Goal: Information Seeking & Learning: Learn about a topic

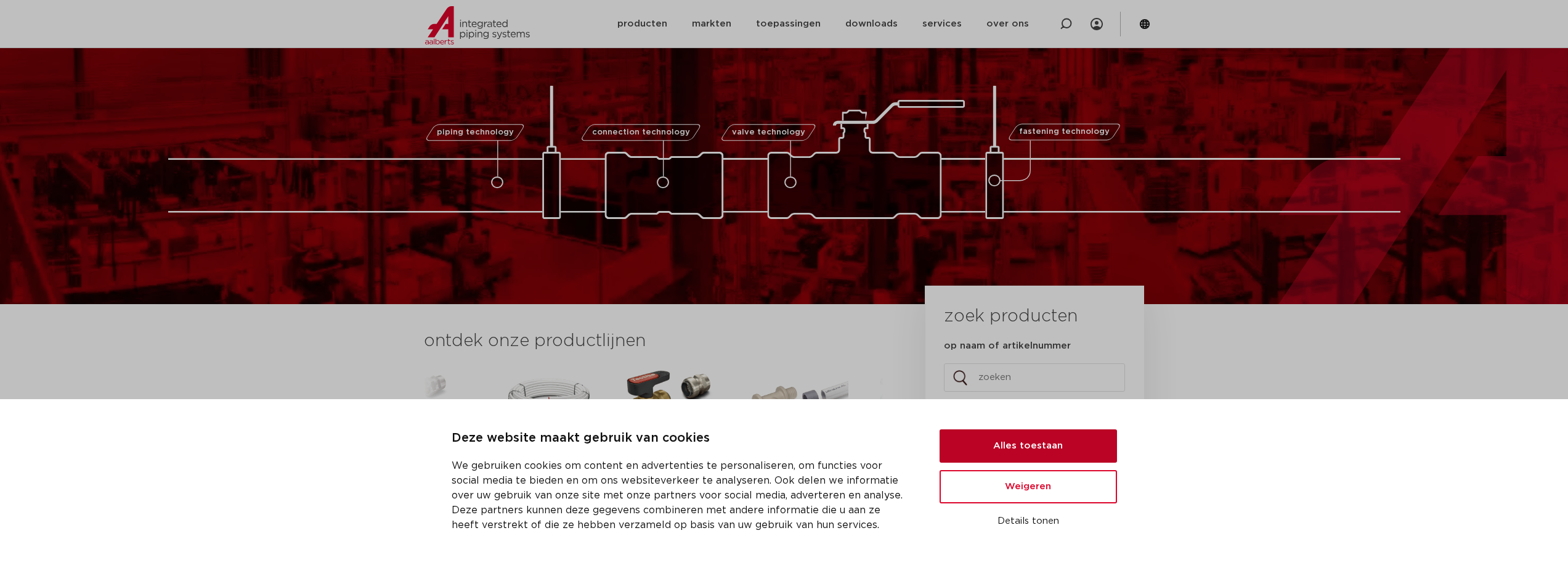
click at [983, 441] on button "Alles toestaan" at bounding box center [1028, 445] width 178 height 33
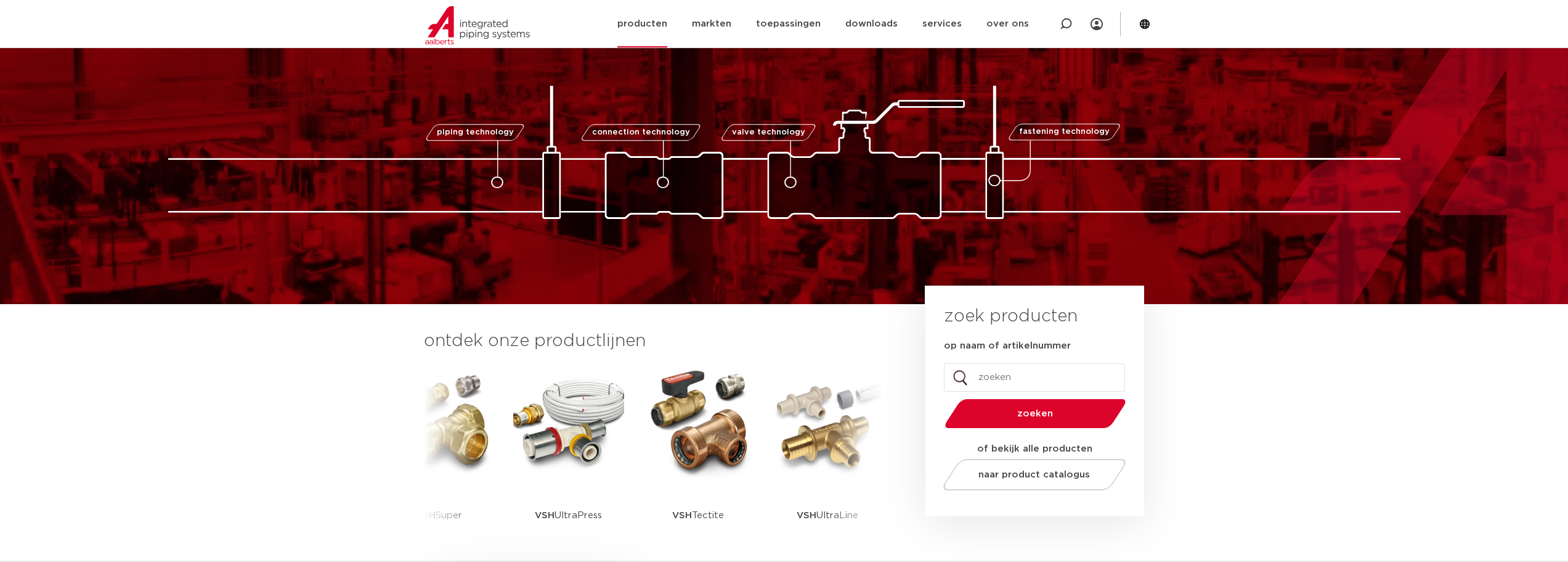
click at [652, 25] on link "producten" at bounding box center [642, 24] width 50 height 48
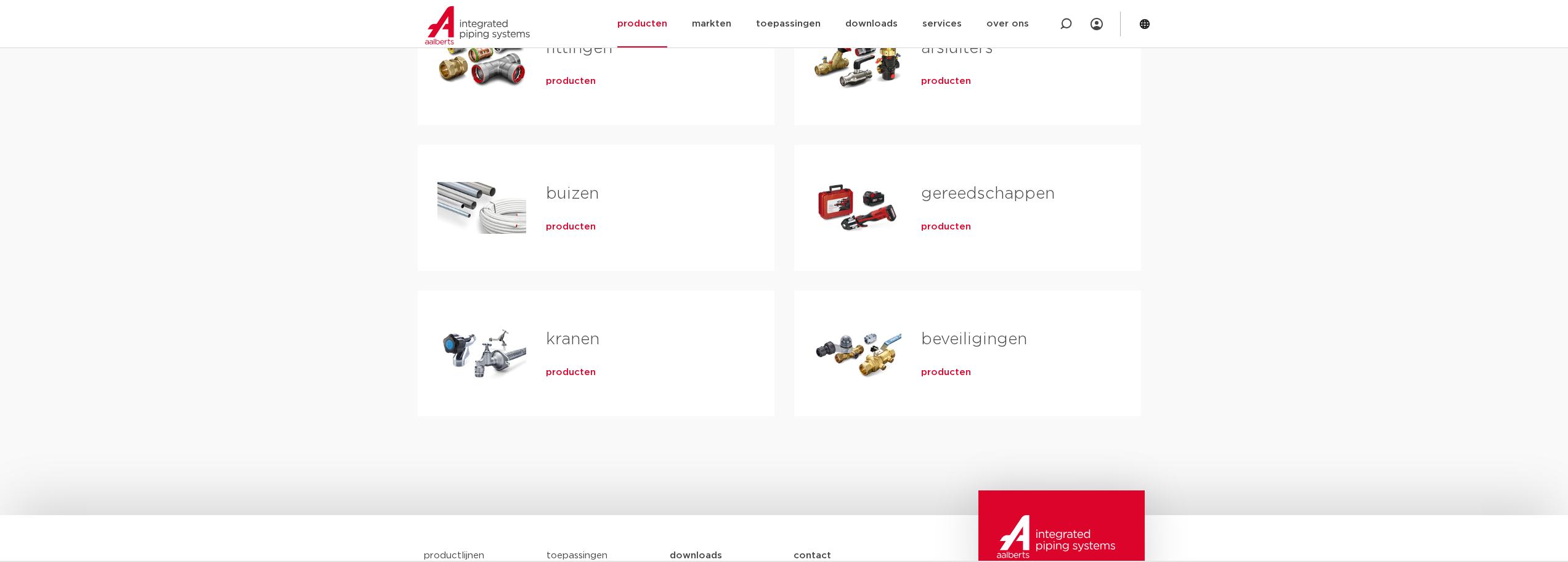
scroll to position [329, 0]
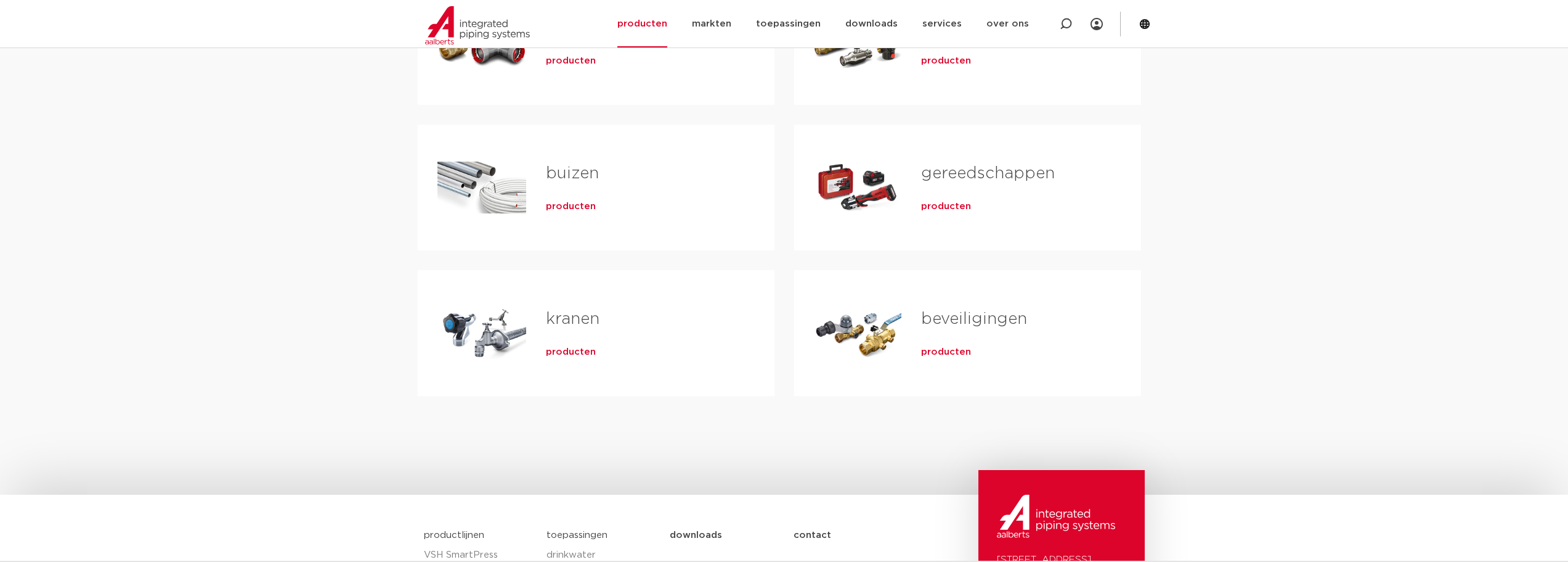
click at [945, 349] on span "producten" at bounding box center [946, 352] width 50 height 12
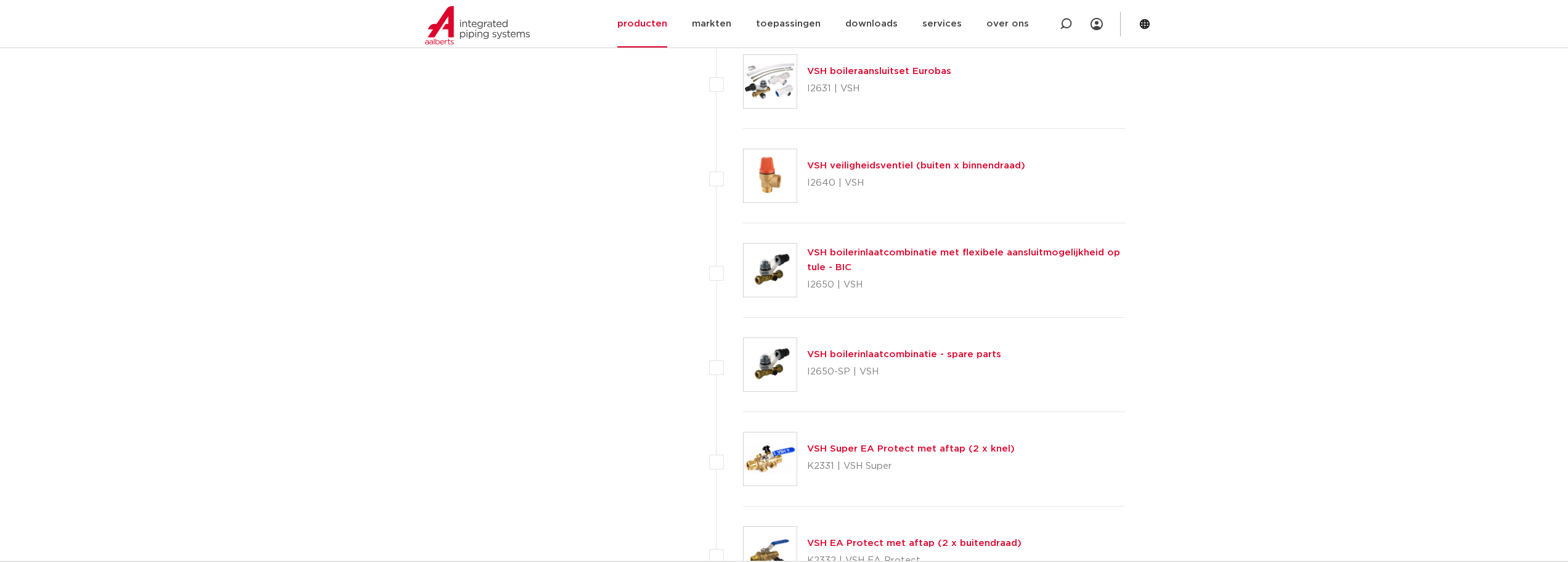
scroll to position [5158, 0]
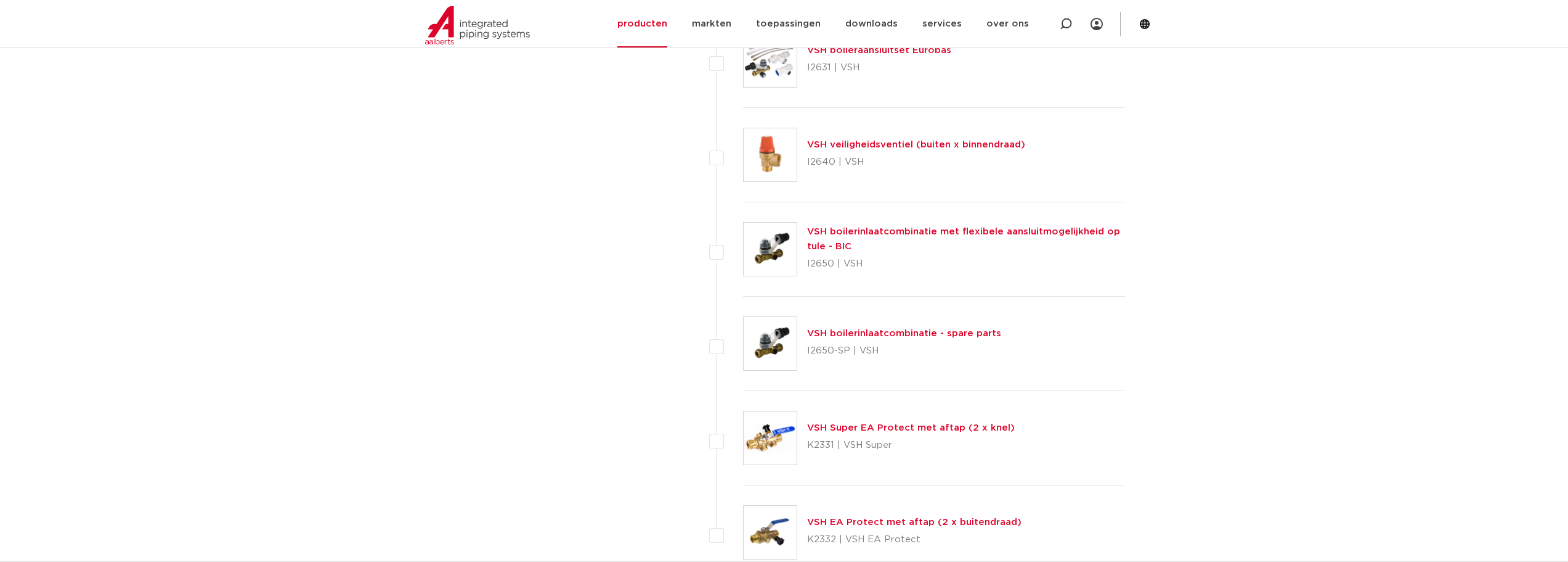
click at [816, 229] on link "VSH boilerinlaatcombinatie met flexibele aansluitmogelijkheid op tule - BIC" at bounding box center [963, 239] width 313 height 24
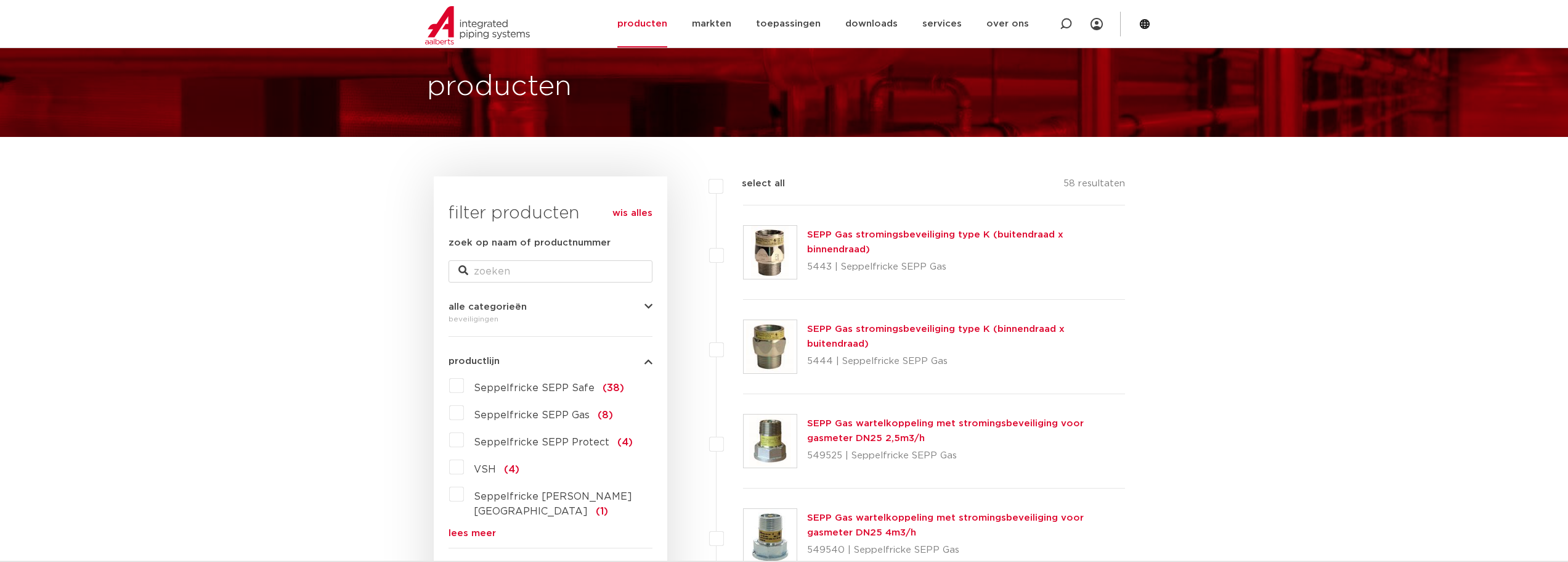
scroll to position [82, 0]
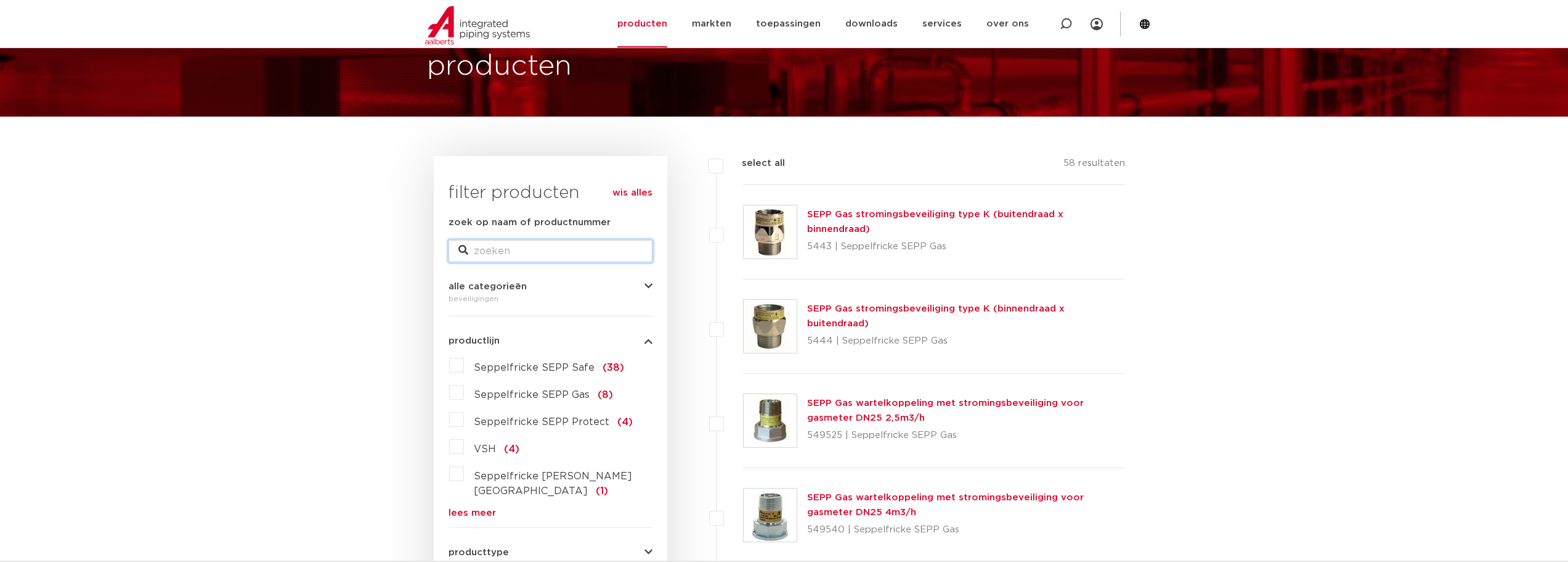
click at [562, 249] on input "zoek op naam of productnummer" at bounding box center [550, 251] width 204 height 22
type input "inlaatcombinatie"
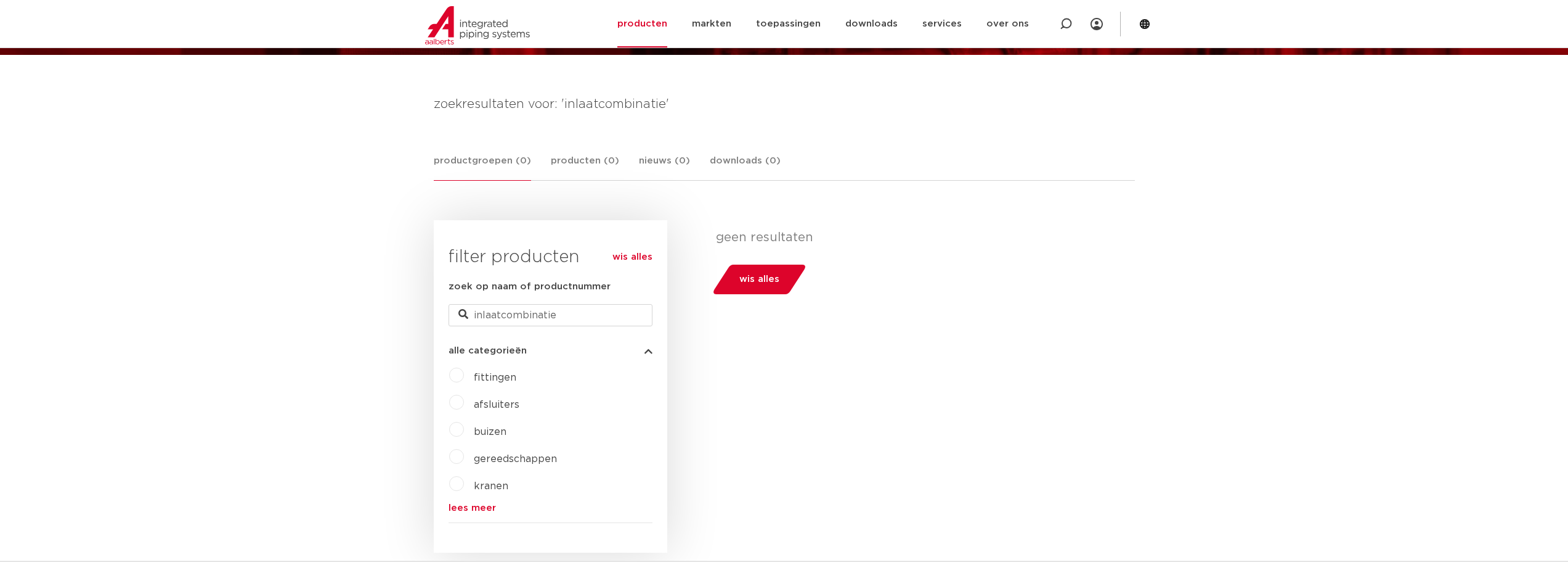
scroll to position [164, 0]
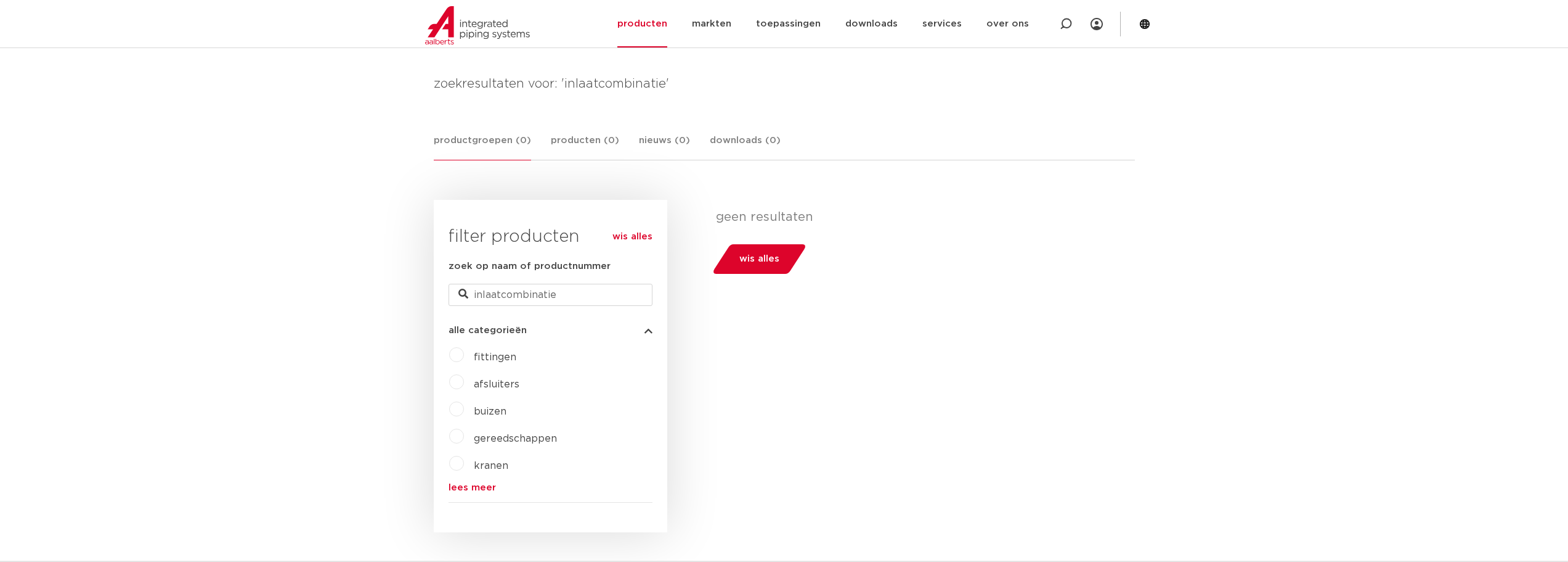
click at [464, 386] on label "afsluiters" at bounding box center [492, 382] width 55 height 20
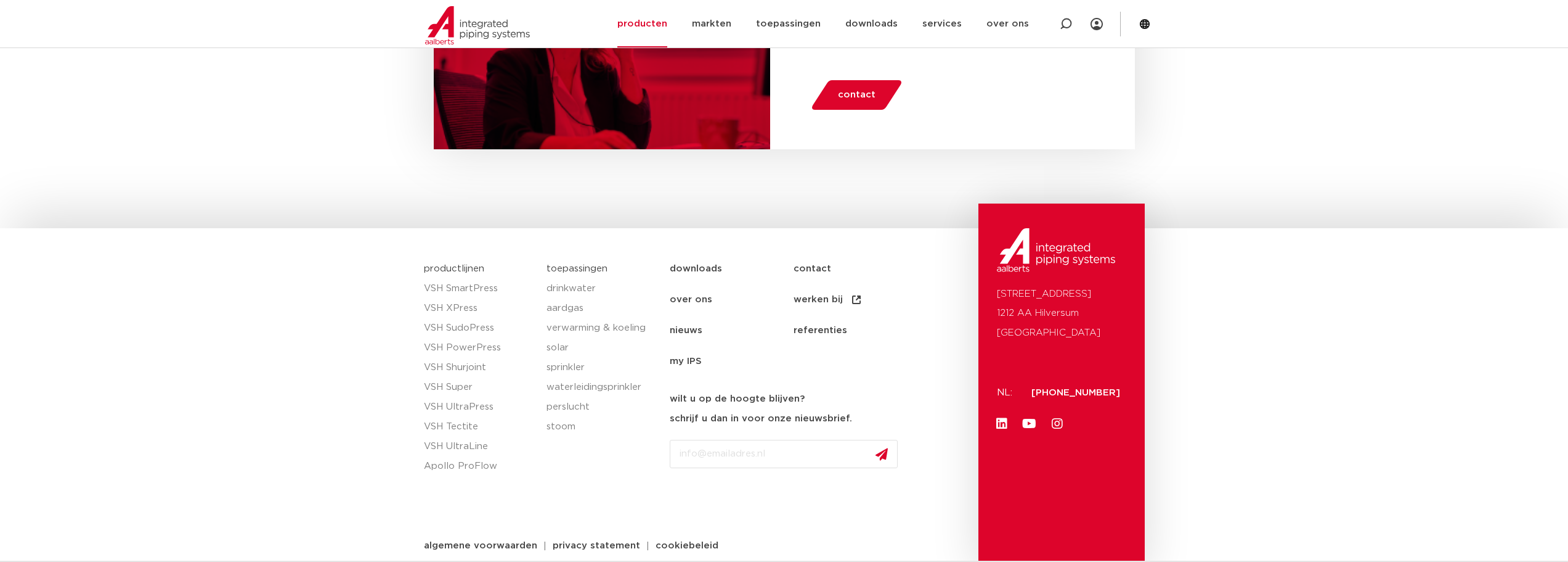
scroll to position [853, 0]
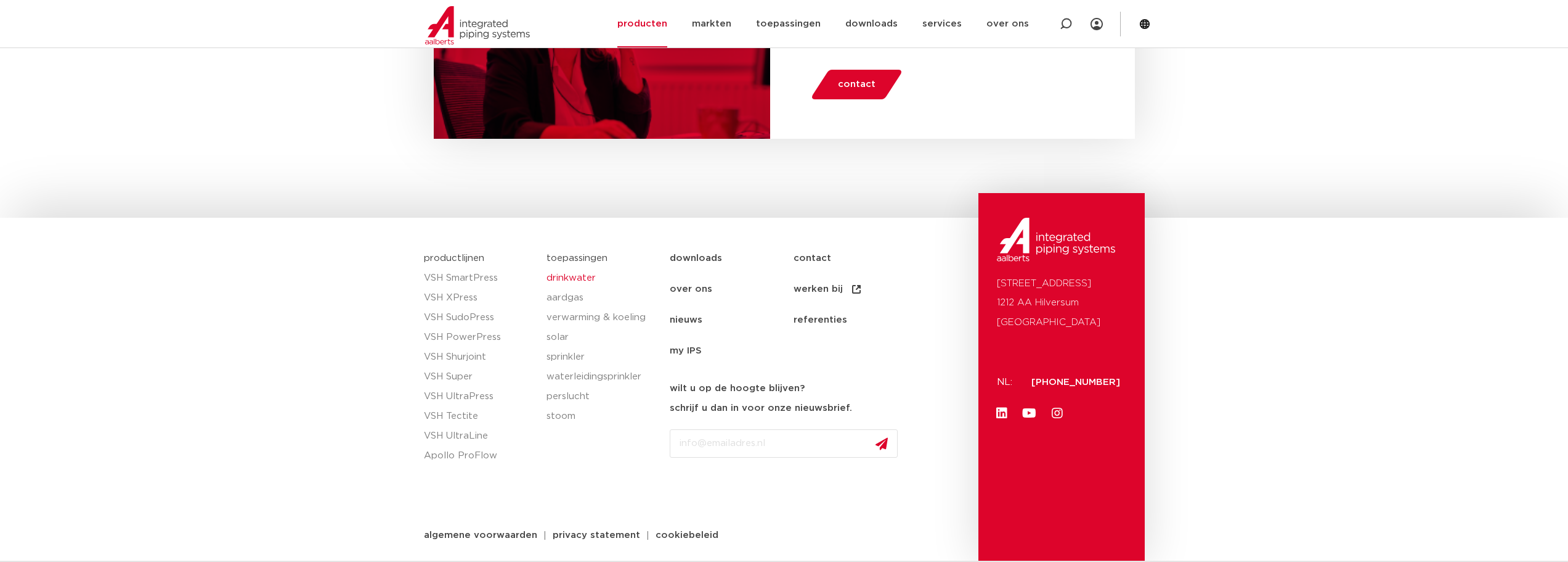
click at [560, 281] on link "drinkwater" at bounding box center [602, 278] width 111 height 20
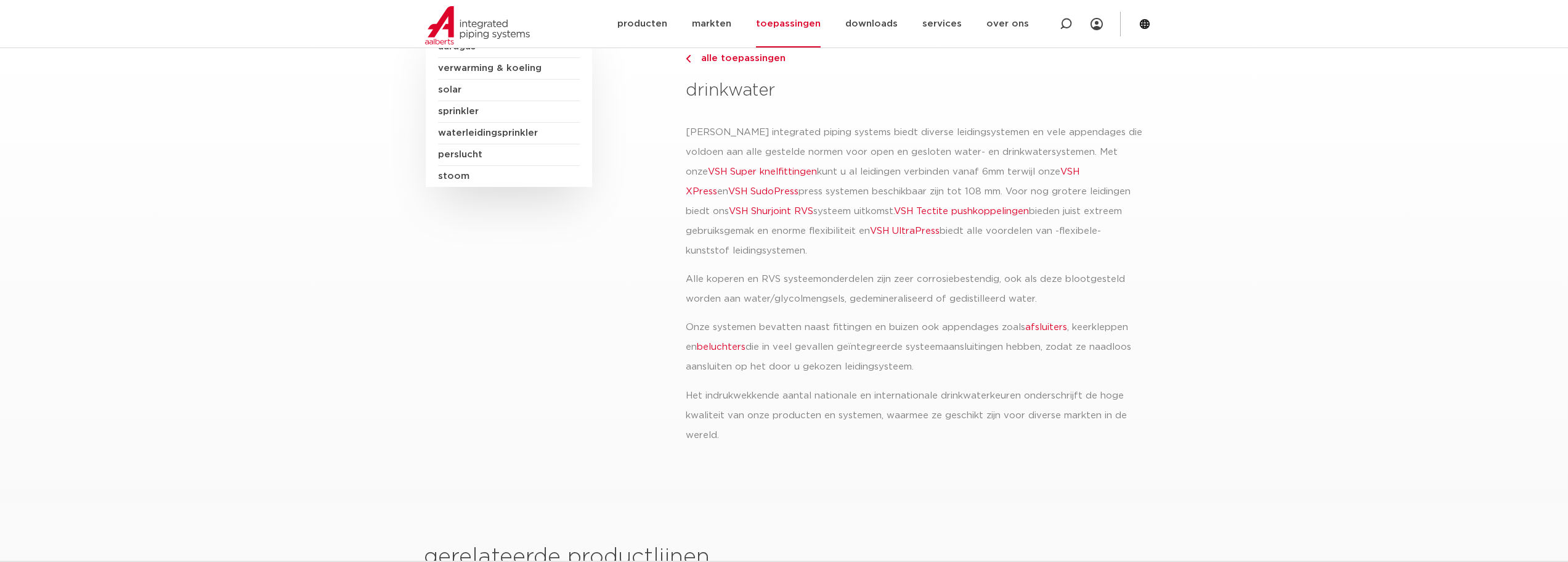
scroll to position [185, 0]
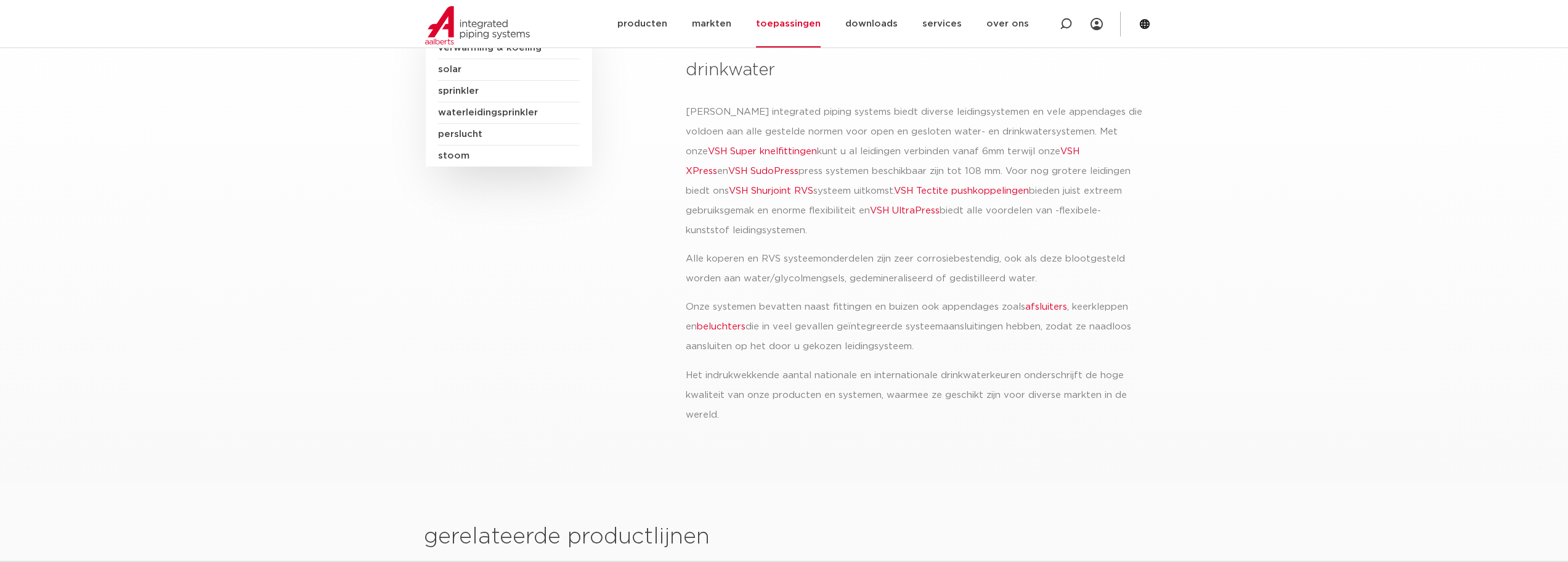
click at [1038, 307] on link "afsluiters" at bounding box center [1046, 306] width 42 height 9
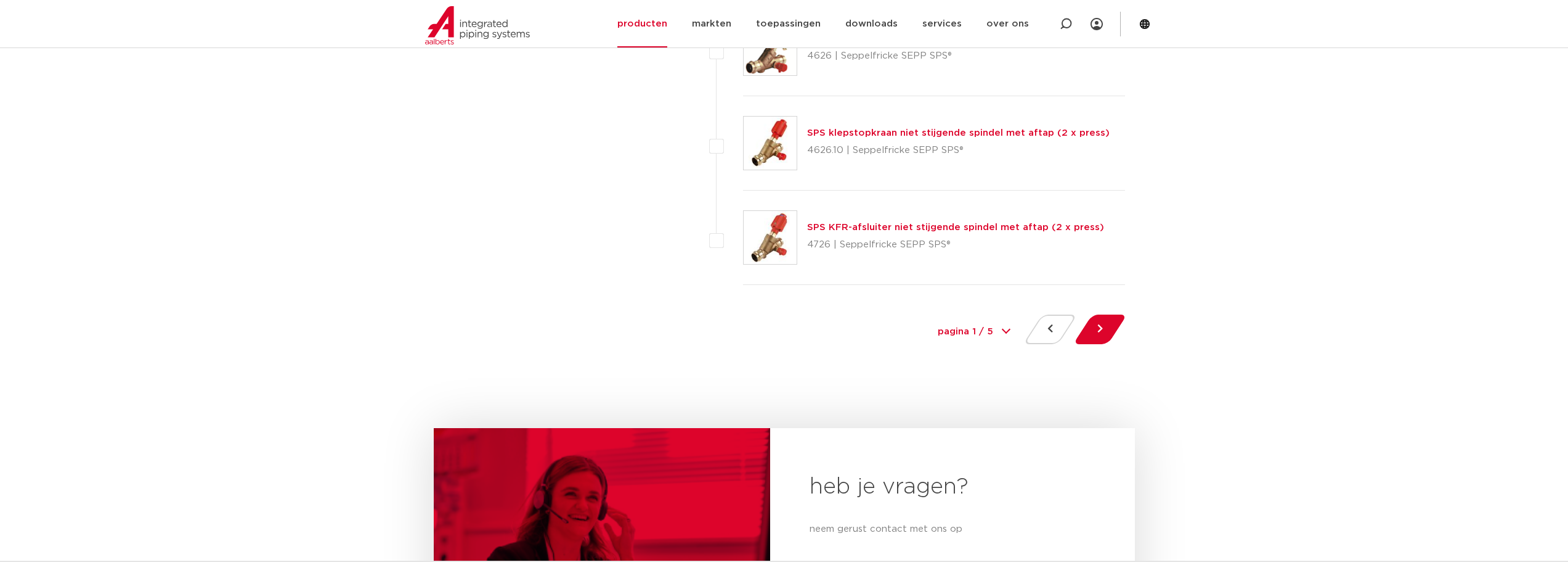
scroll to position [5970, 0]
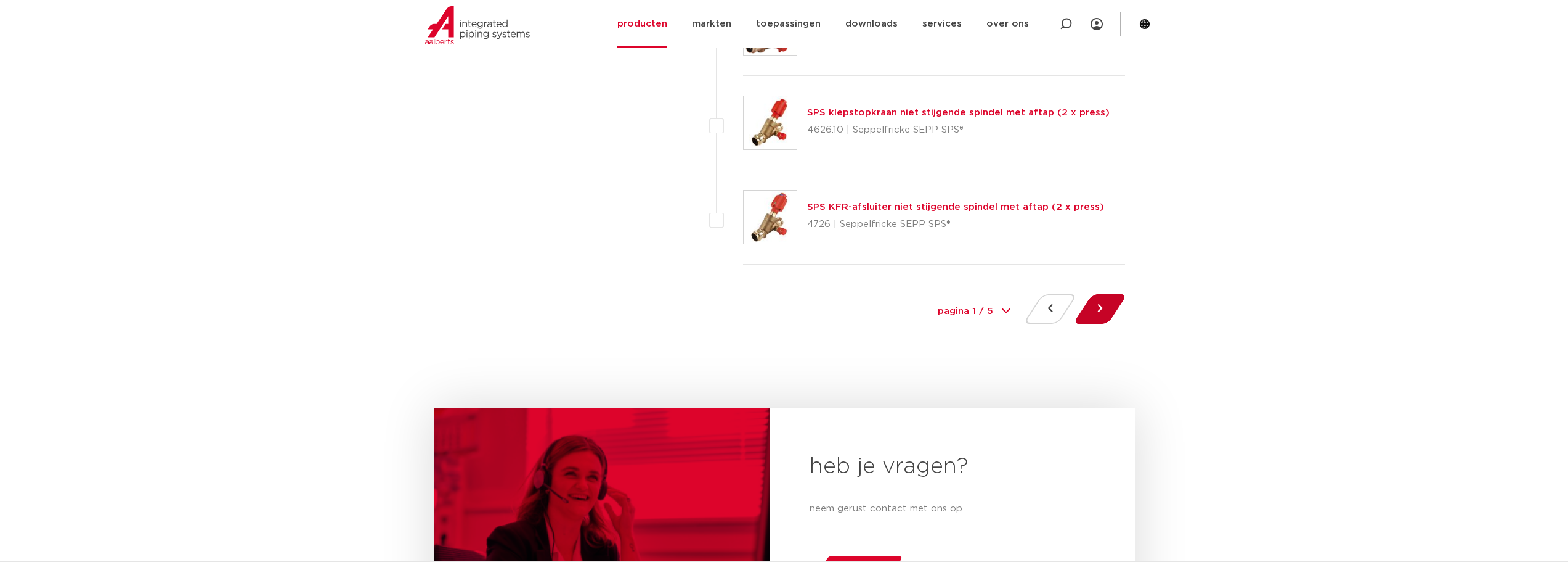
click at [1106, 306] on button at bounding box center [1100, 309] width 35 height 29
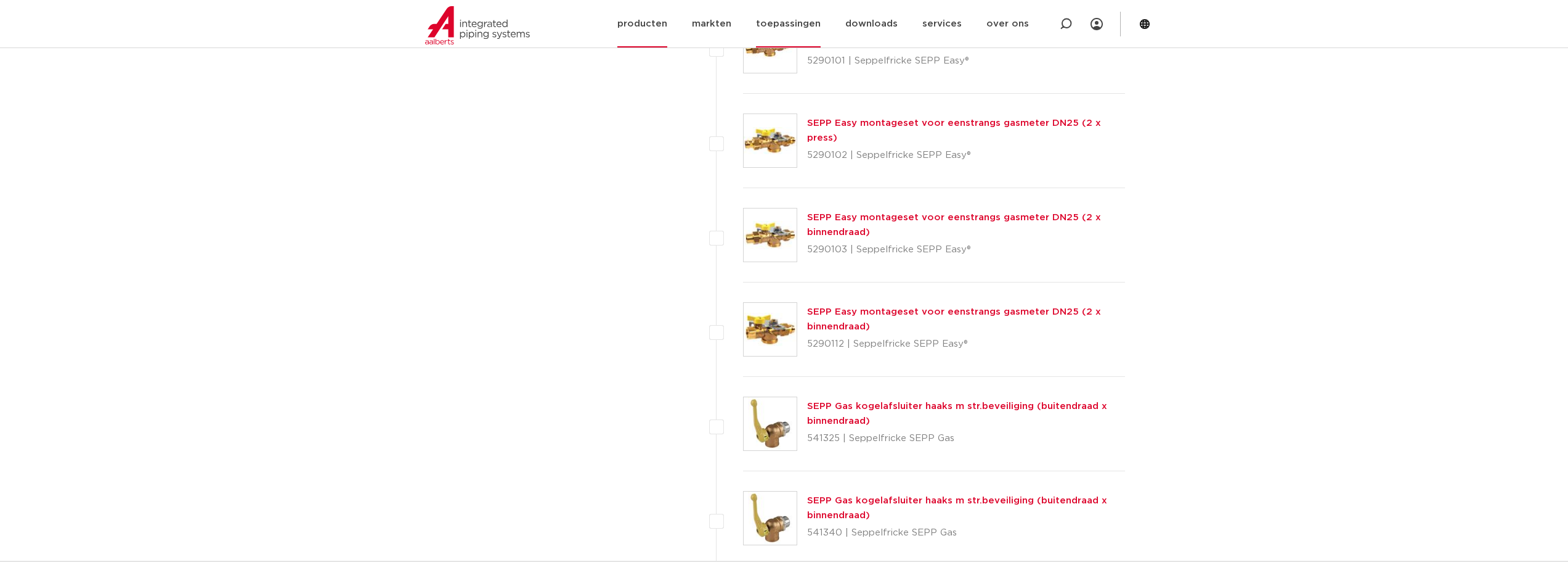
scroll to position [2631, 0]
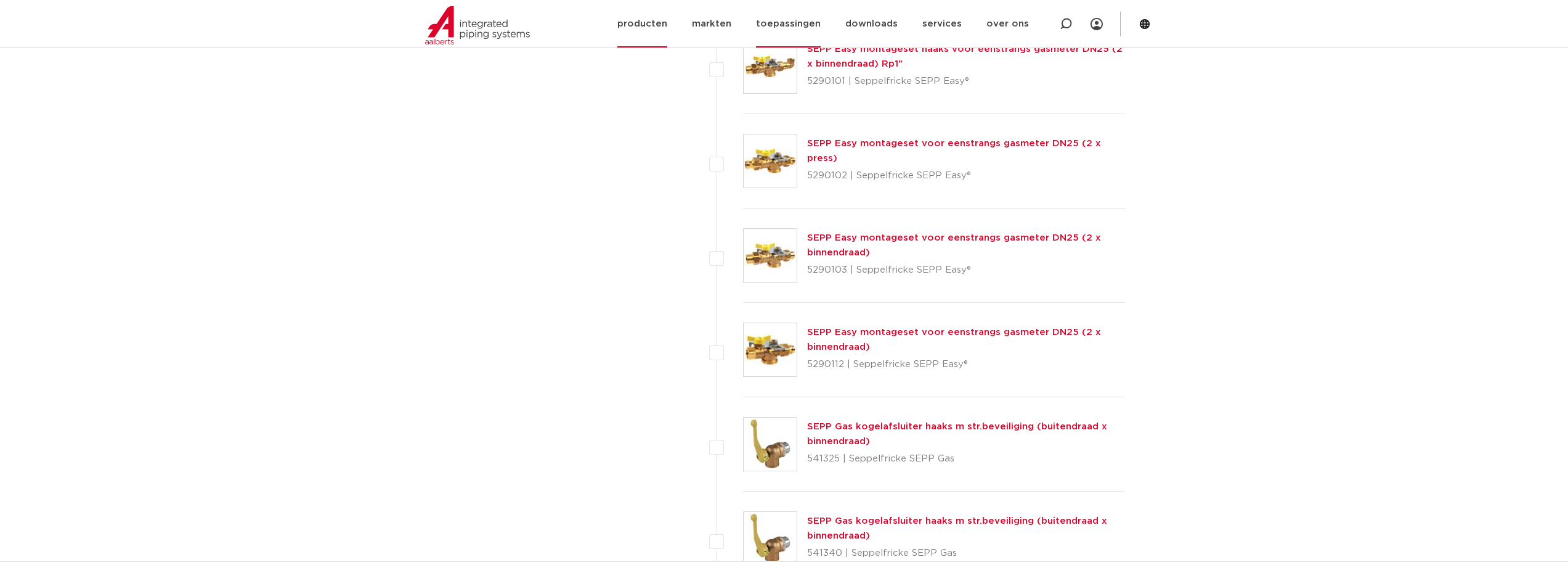
click at [796, 25] on link "toepassingen" at bounding box center [789, 24] width 65 height 48
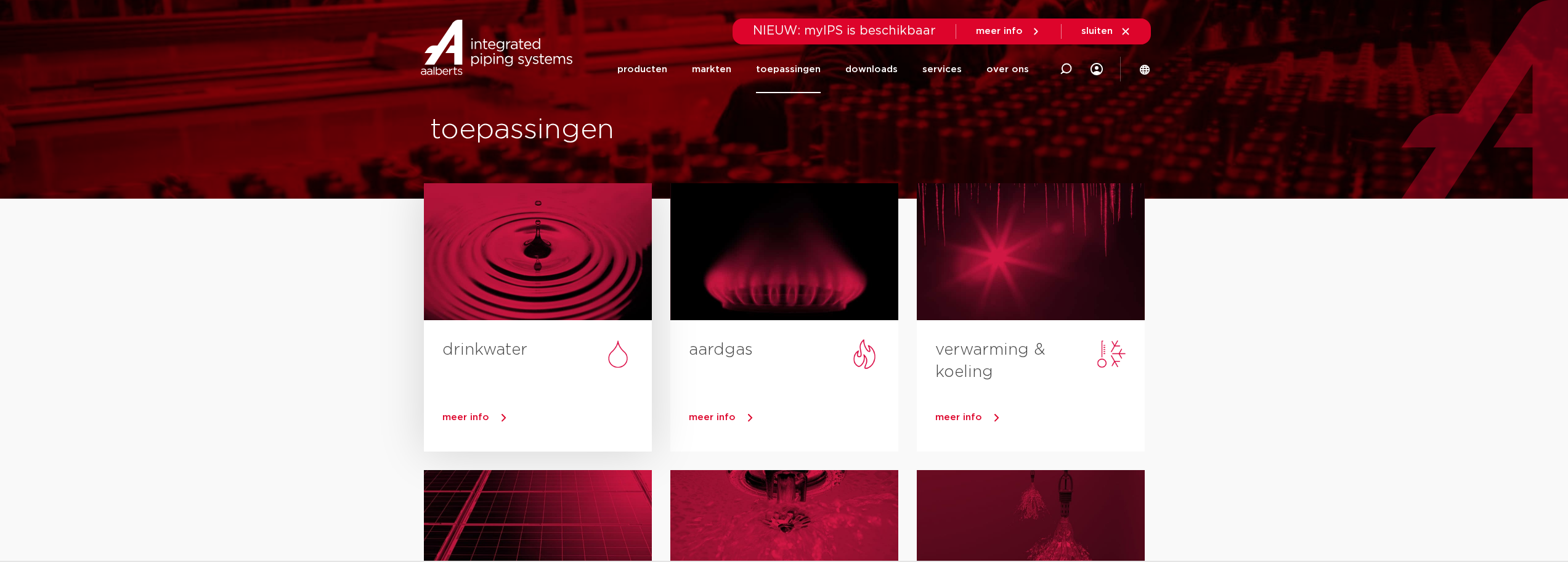
click at [477, 351] on link "drinkwater" at bounding box center [485, 350] width 85 height 16
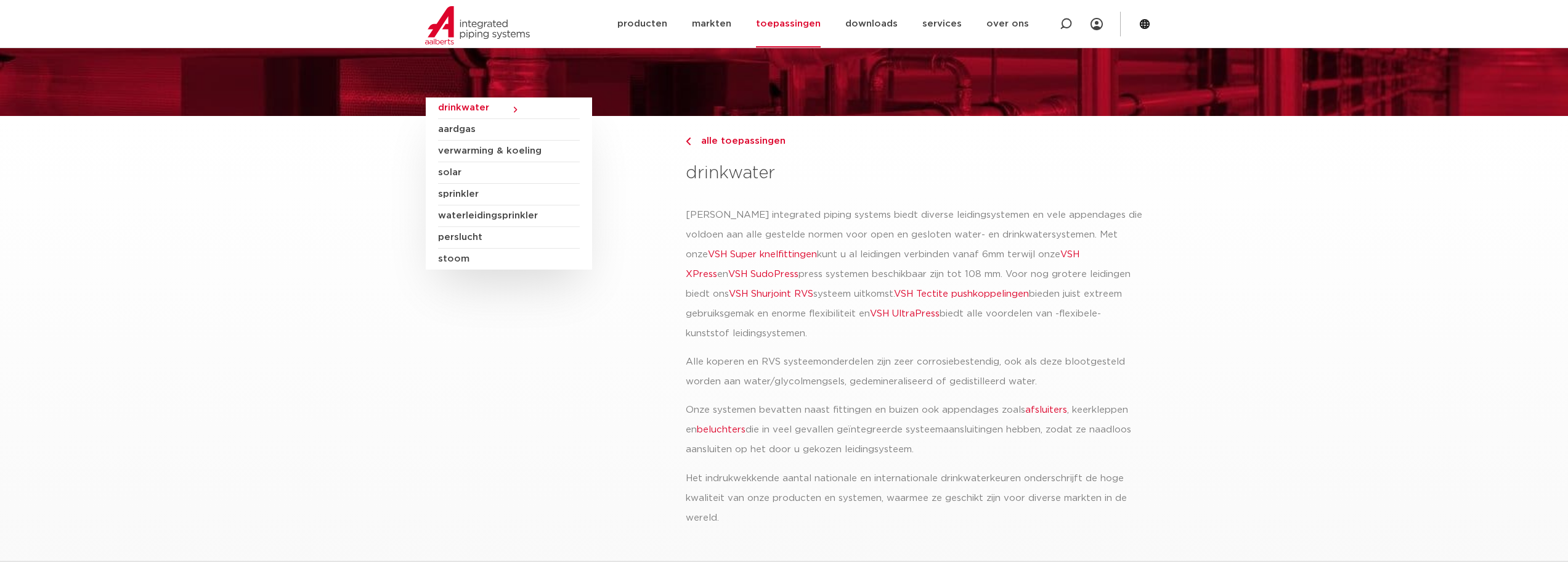
scroll to position [103, 0]
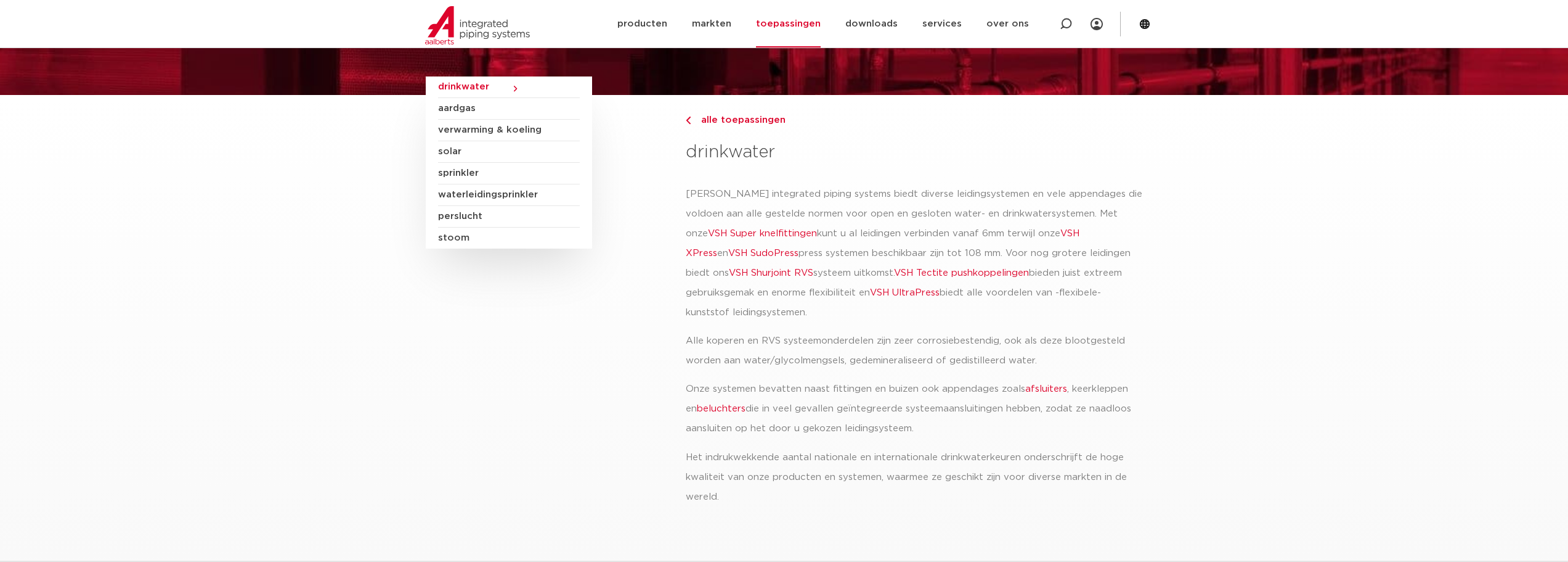
click at [1038, 392] on link "afsluiters" at bounding box center [1046, 389] width 42 height 9
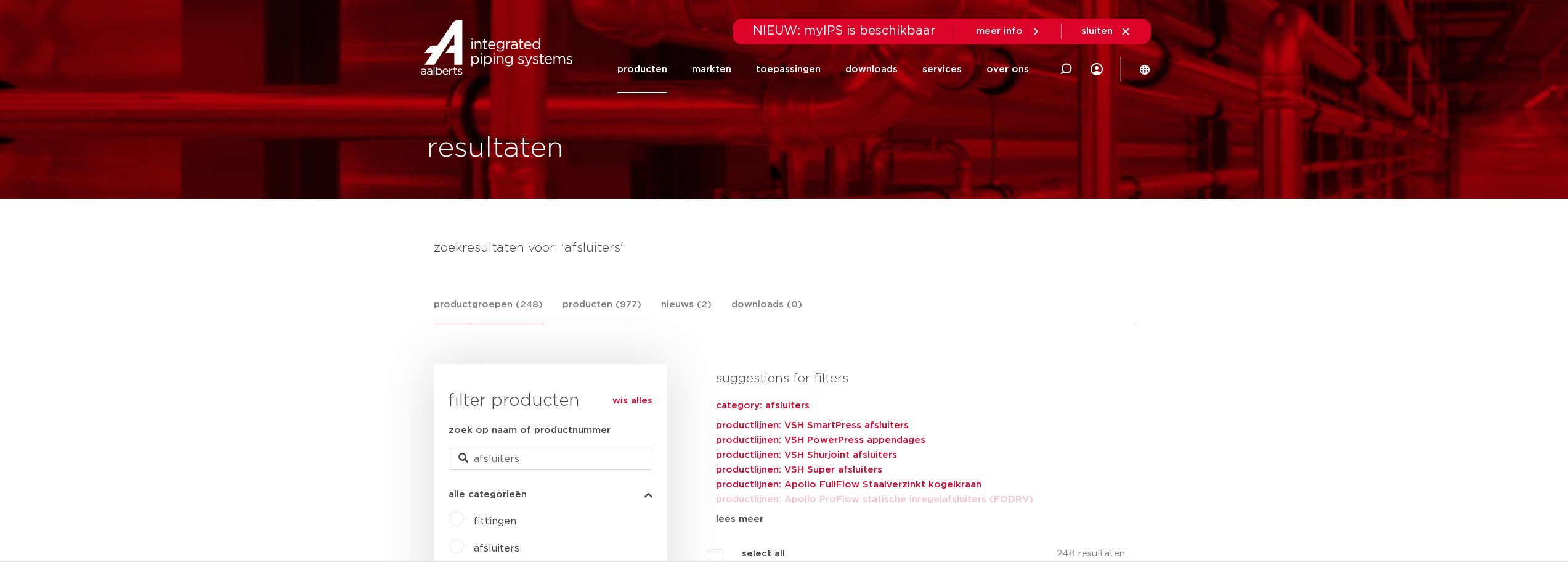
scroll to position [62, 0]
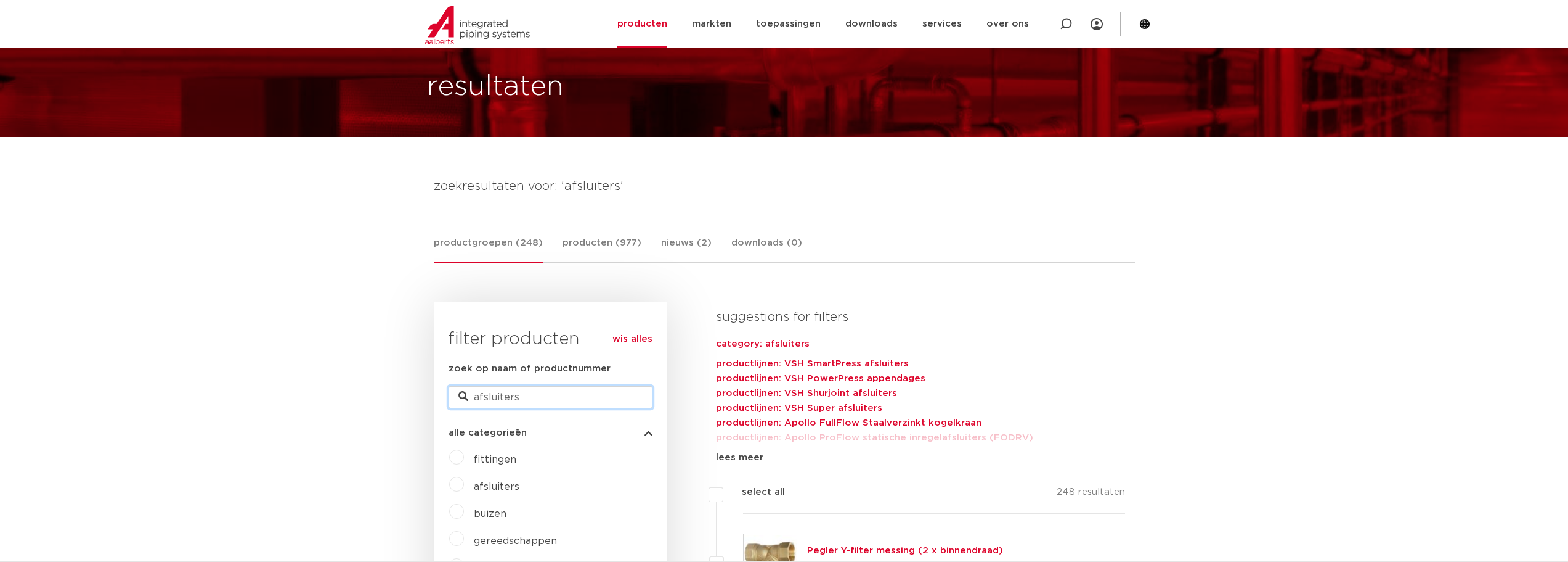
drag, startPoint x: 536, startPoint y: 396, endPoint x: 453, endPoint y: 390, distance: 83.2
click at [453, 390] on input "afsluiters" at bounding box center [550, 396] width 204 height 22
type input "keerklep"
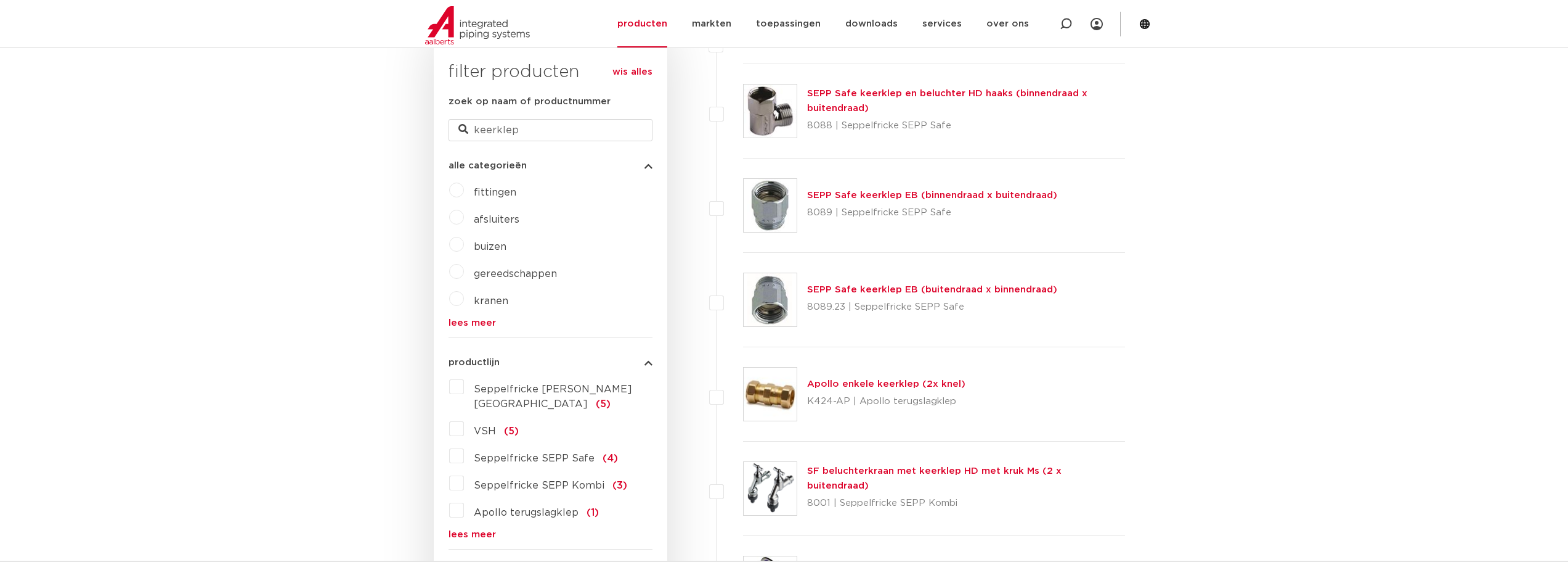
scroll to position [288, 0]
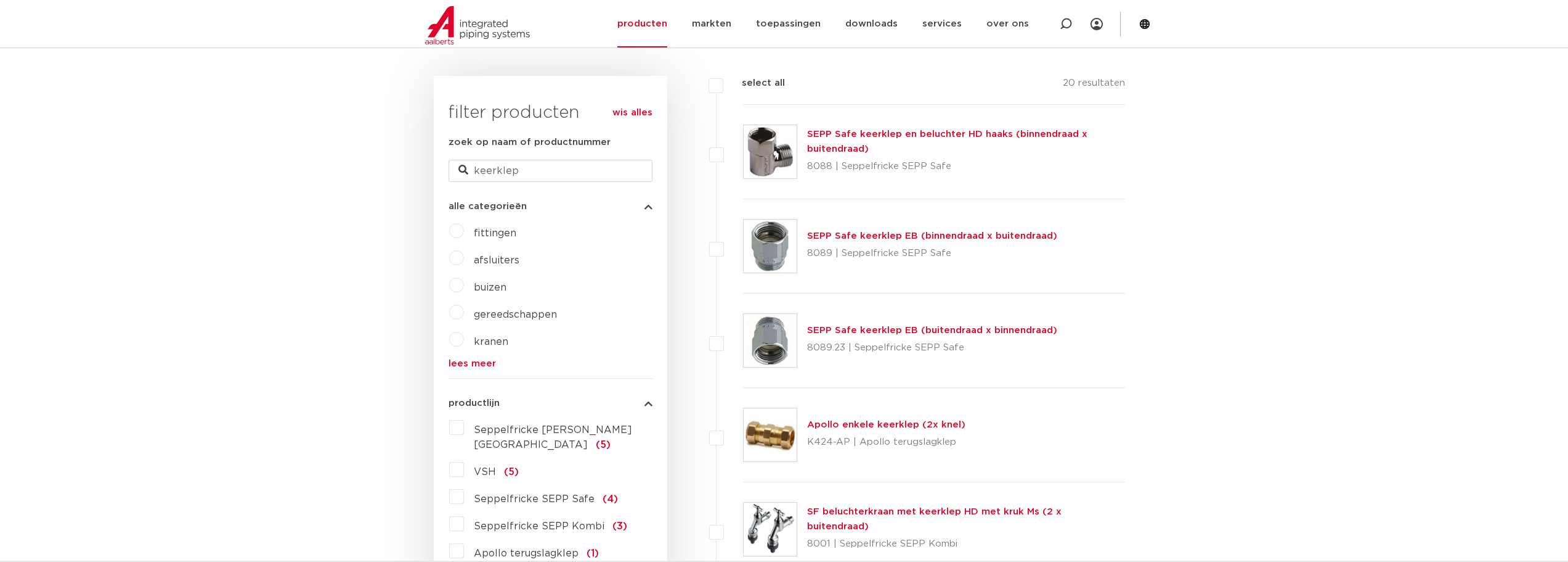
click at [816, 426] on link "Apollo enkele keerklep (2x knel)" at bounding box center [886, 424] width 158 height 9
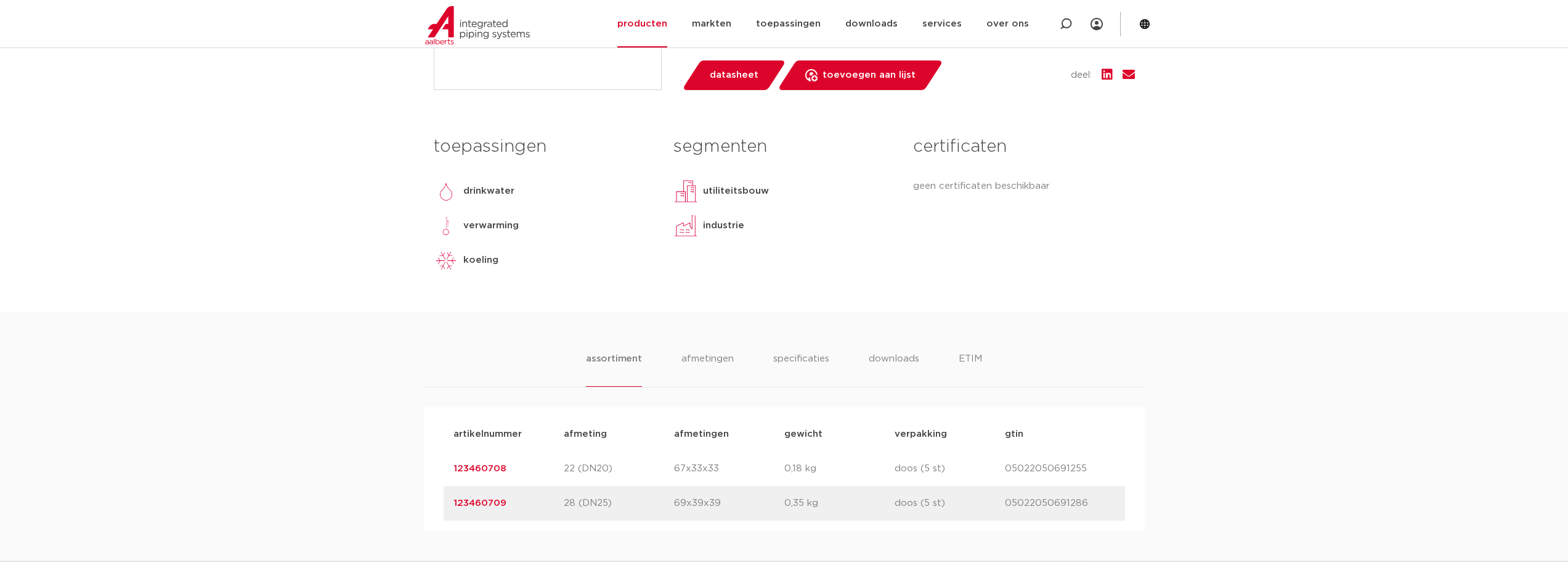
scroll to position [513, 0]
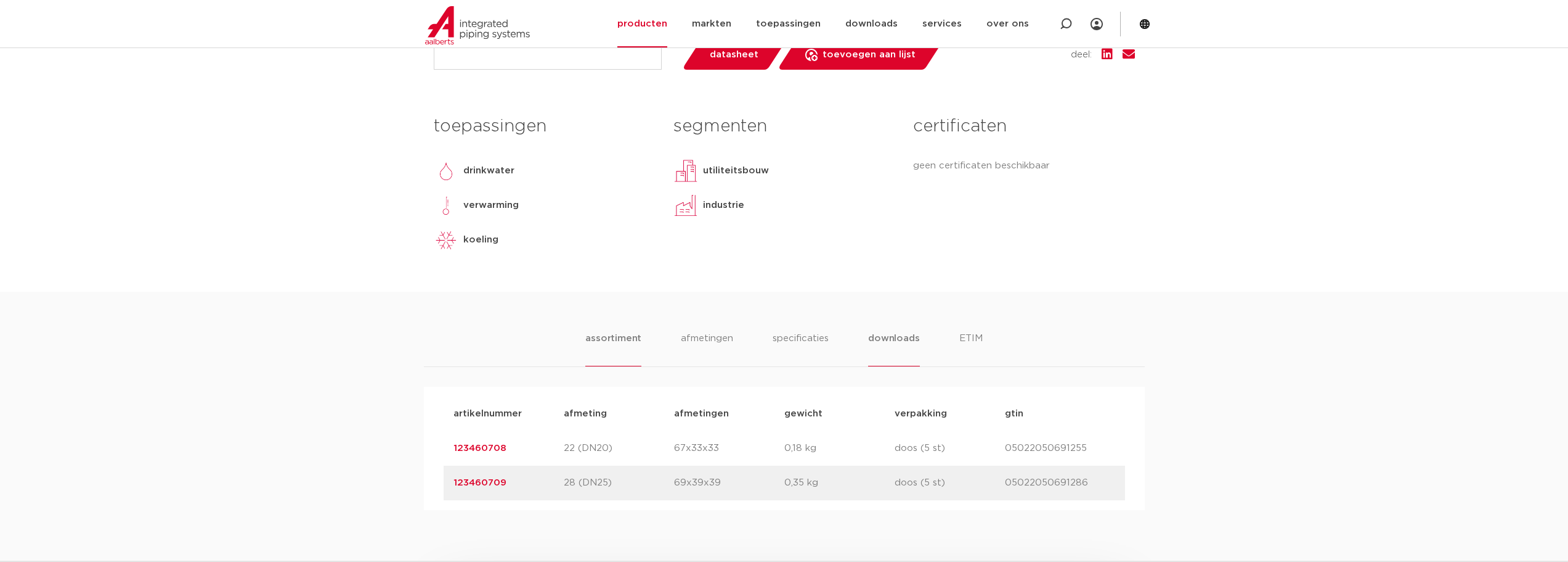
click at [886, 335] on li "downloads" at bounding box center [893, 349] width 51 height 35
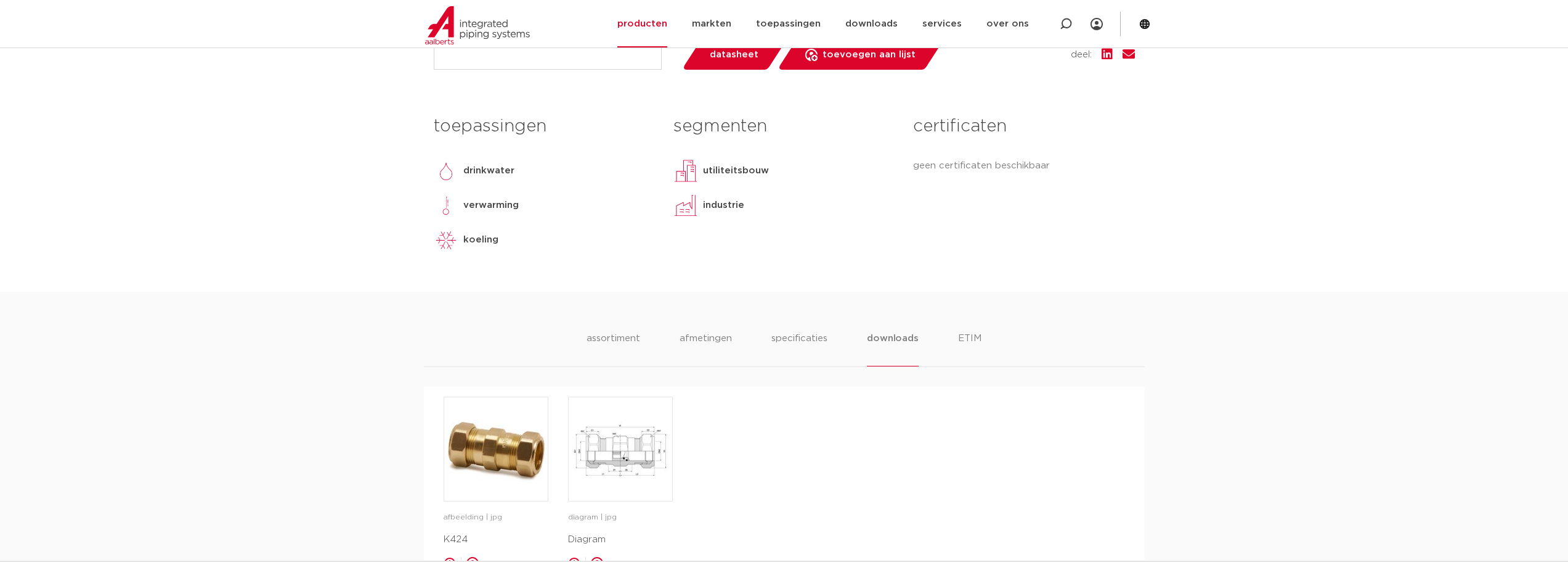
scroll to position [596, 0]
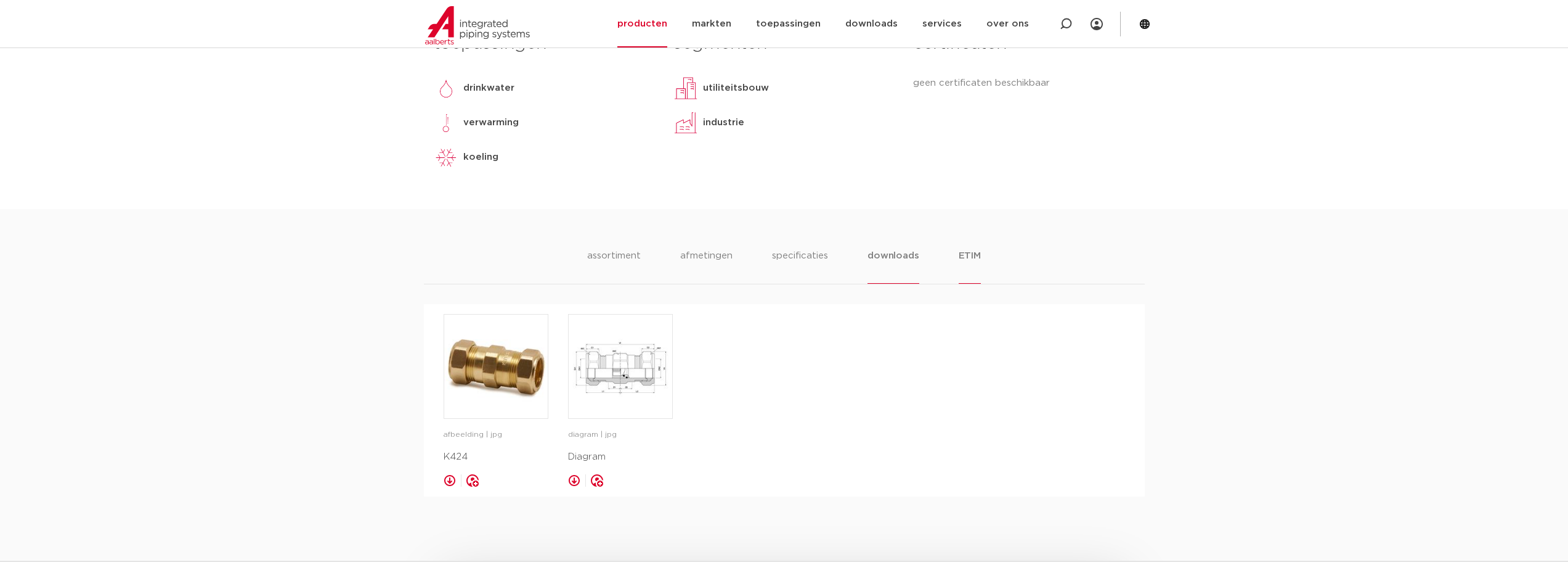
click at [966, 253] on li "ETIM" at bounding box center [969, 266] width 22 height 35
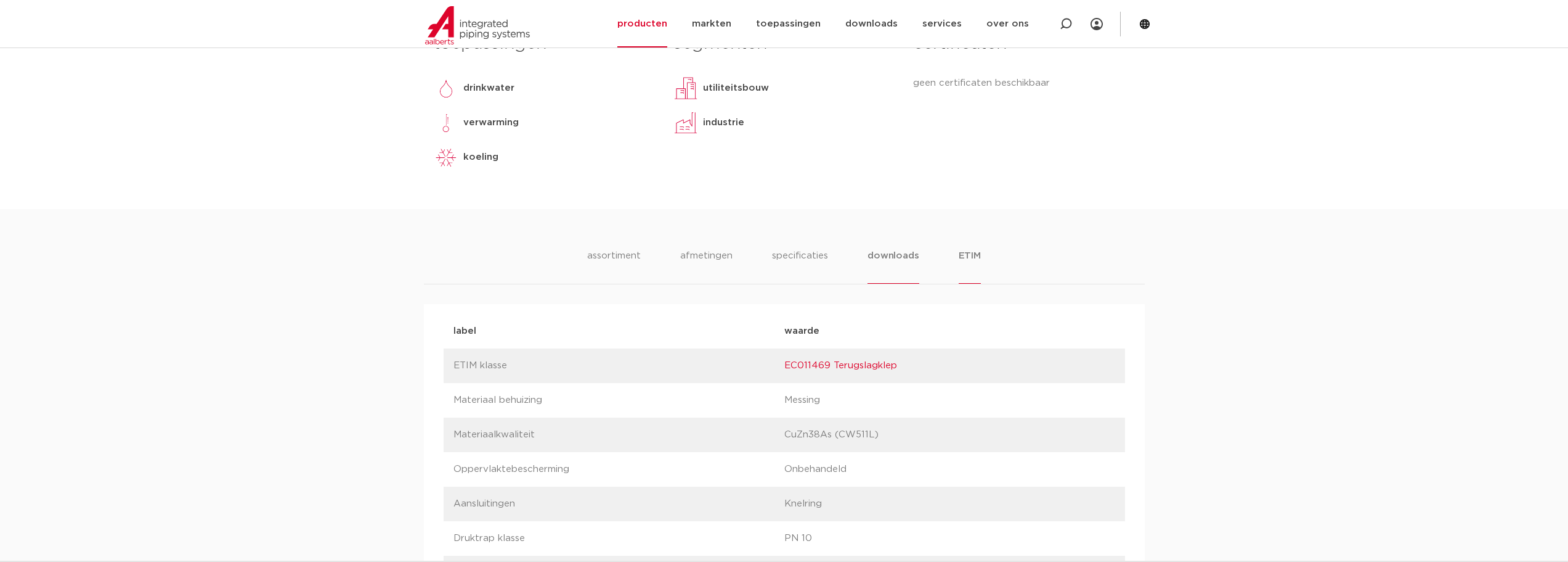
click at [873, 259] on li "downloads" at bounding box center [893, 266] width 51 height 35
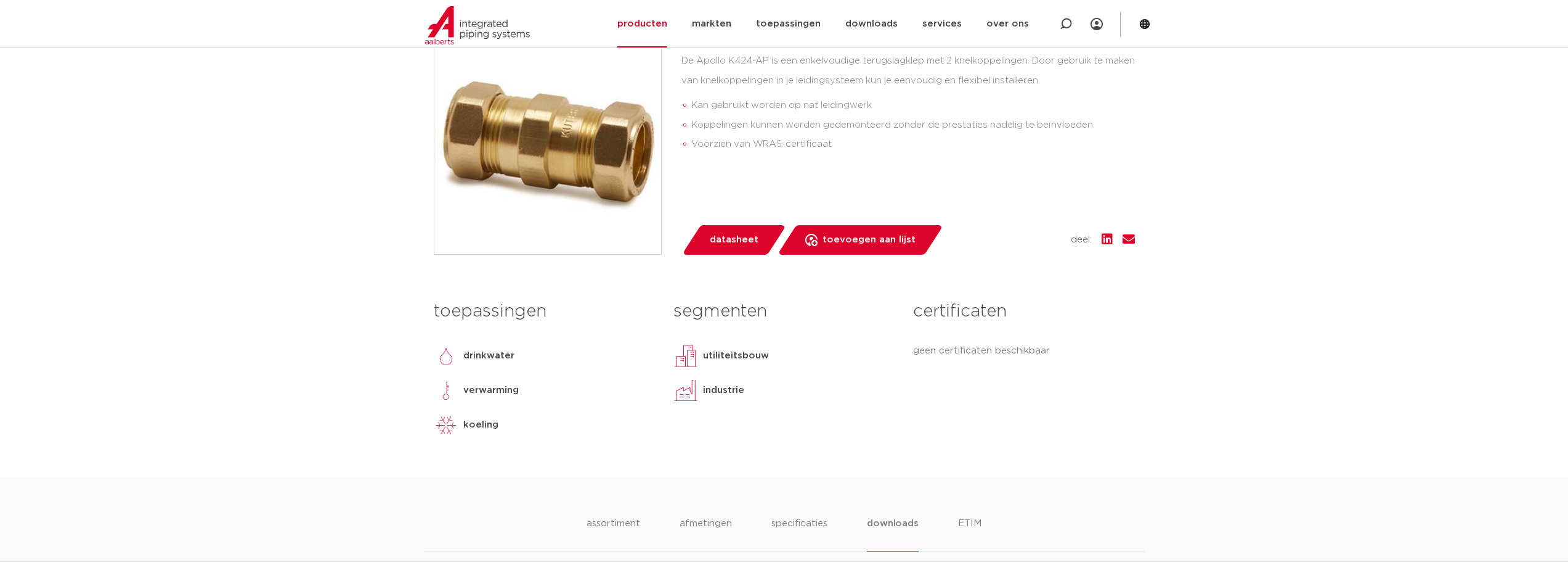
scroll to position [308, 0]
